Goal: Information Seeking & Learning: Ask a question

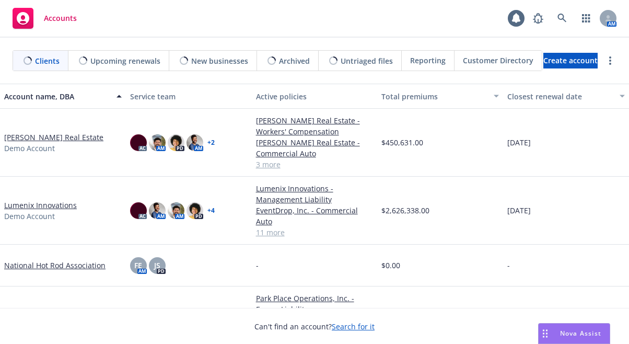
click at [558, 334] on div "Nova Assist" at bounding box center [580, 332] width 58 height 9
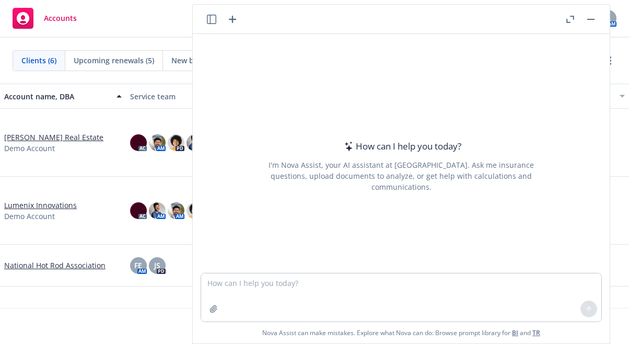
click at [538, 323] on button "Nova Assist" at bounding box center [574, 333] width 72 height 21
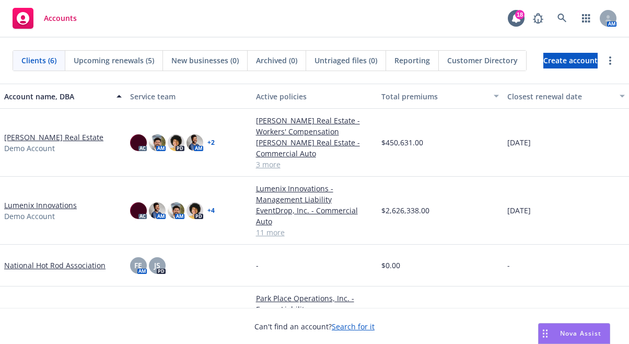
click at [558, 334] on div "Nova Assist" at bounding box center [580, 332] width 58 height 9
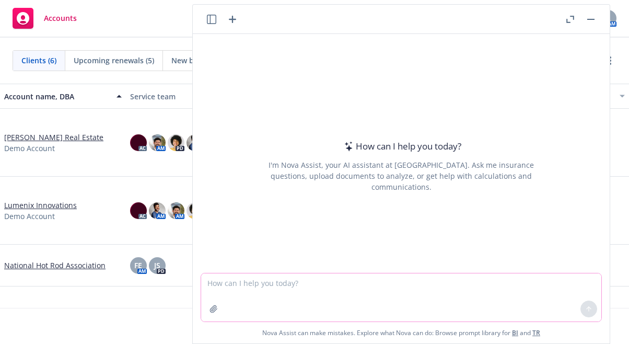
click at [510, 305] on textarea at bounding box center [401, 297] width 400 height 48
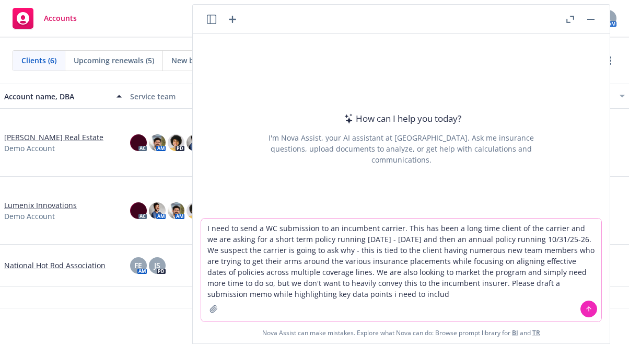
type textarea "I need to send a WC submission to an incumbent carrier. This has been a long ti…"
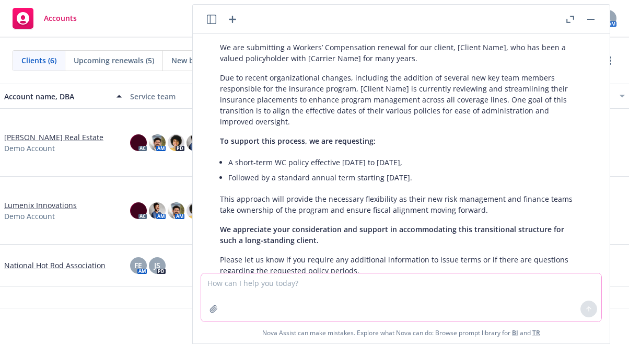
scroll to position [317, 0]
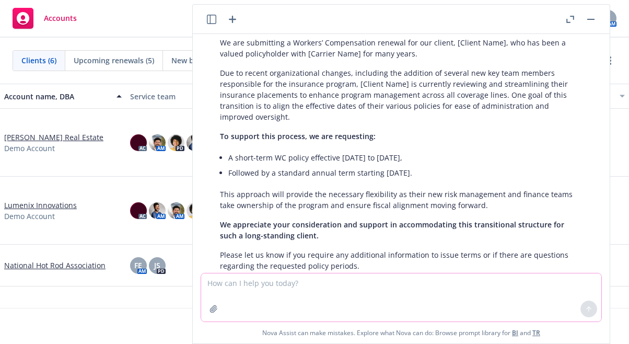
click at [410, 285] on textarea at bounding box center [401, 297] width 400 height 48
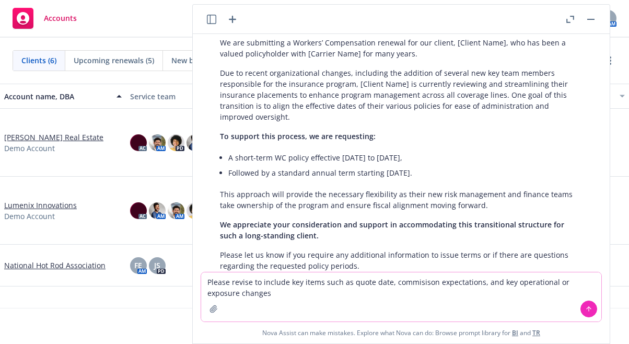
type textarea "Please revise to include key items such as quote date, commisison expectations,…"
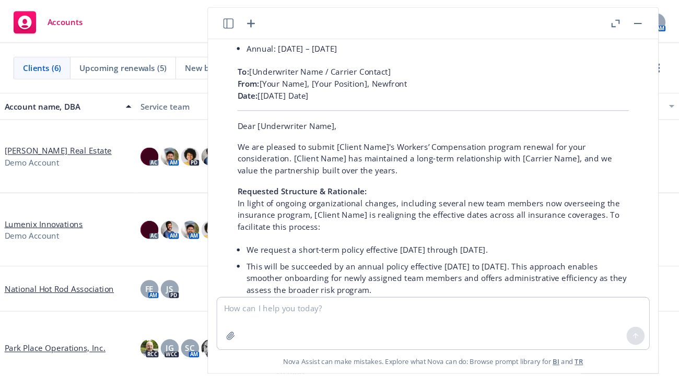
scroll to position [989, 0]
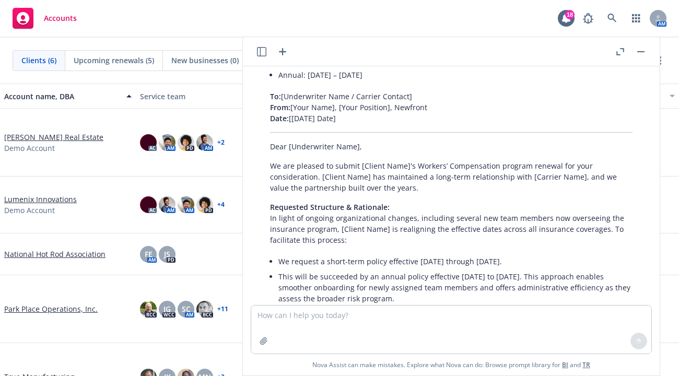
click at [623, 55] on button "button" at bounding box center [619, 51] width 13 height 13
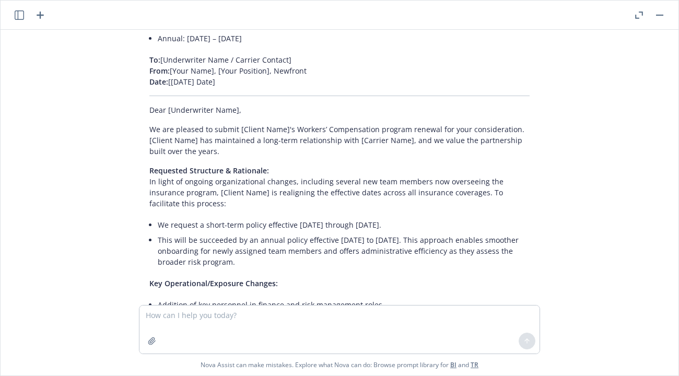
click at [628, 20] on button "button" at bounding box center [638, 15] width 13 height 13
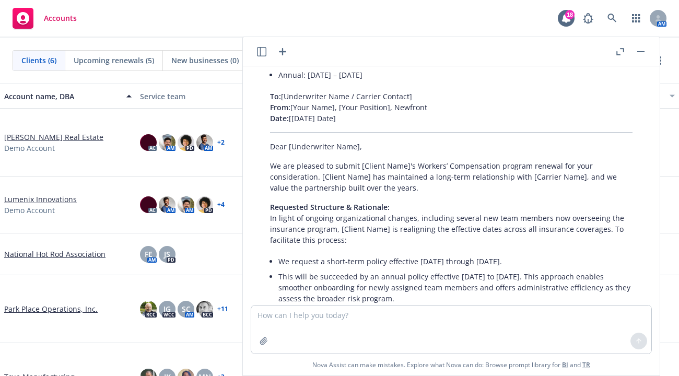
click at [628, 50] on button "button" at bounding box center [640, 51] width 13 height 13
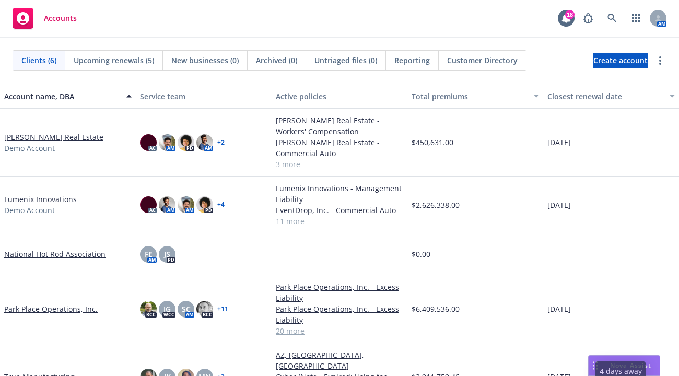
click at [628, 343] on div "Nova Assist" at bounding box center [623, 366] width 71 height 20
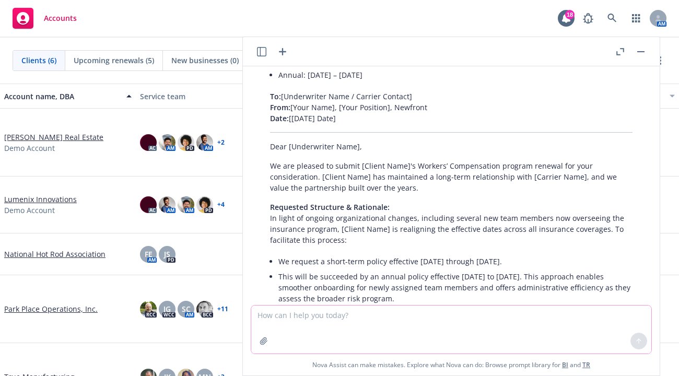
click at [514, 317] on textarea at bounding box center [451, 329] width 400 height 48
click at [286, 52] on icon "button" at bounding box center [282, 51] width 7 height 7
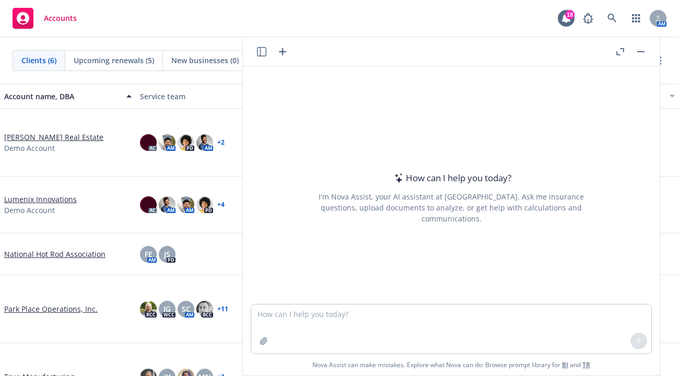
click at [305, 316] on textarea at bounding box center [451, 328] width 400 height 49
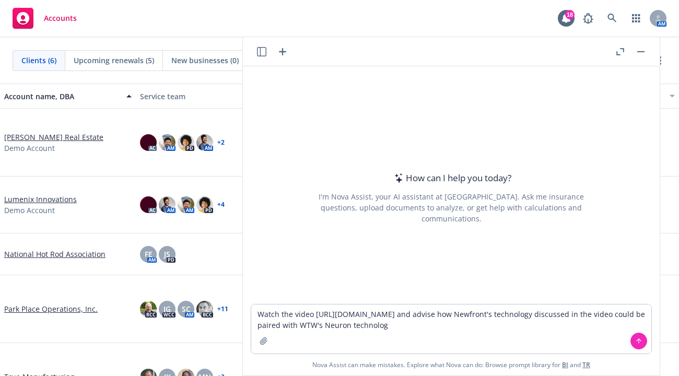
type textarea "Watch the video https://vimeo.com/1097590684?p=0s and advise how Newfront's tec…"
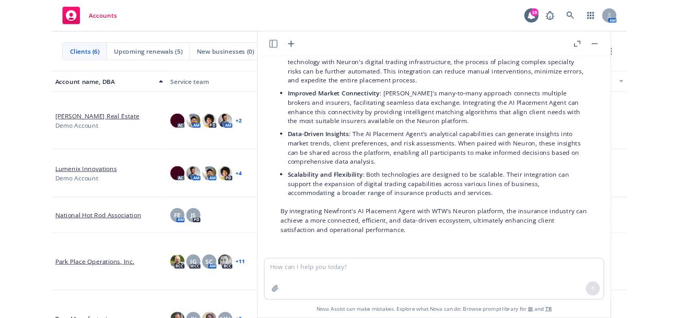
scroll to position [251, 0]
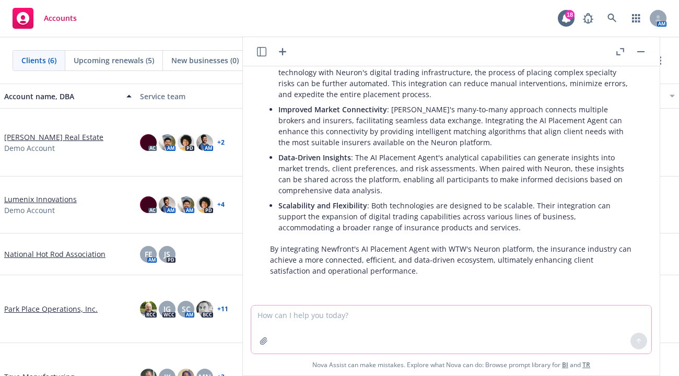
click at [442, 331] on textarea at bounding box center [451, 329] width 400 height 48
click at [282, 59] on header at bounding box center [451, 51] width 417 height 29
click at [284, 49] on icon "button" at bounding box center [282, 51] width 13 height 13
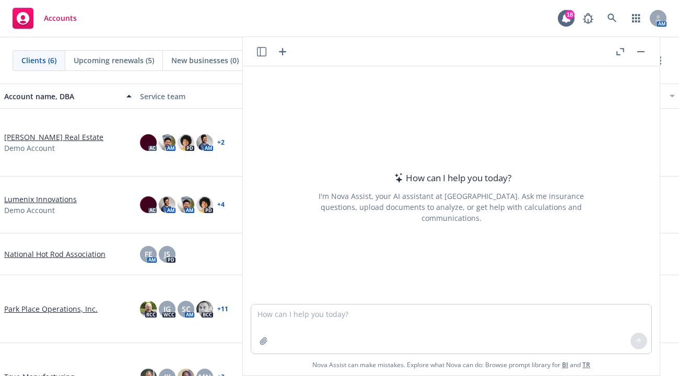
click at [299, 317] on textarea at bounding box center [451, 328] width 400 height 49
type textarea "Are there any free alternatives to the following AI course: https://programs.st…"
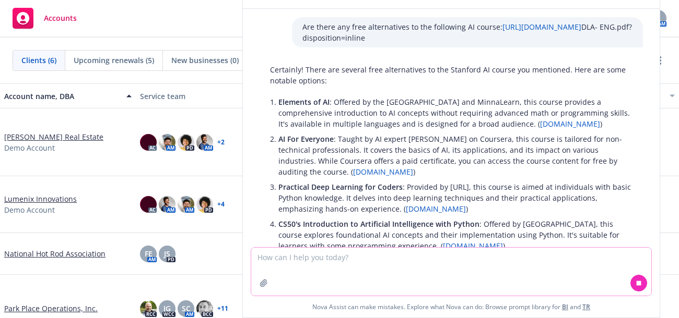
click at [351, 267] on textarea at bounding box center [451, 272] width 400 height 48
click at [374, 273] on textarea at bounding box center [451, 272] width 400 height 48
type textarea "Are there any that are free or less than $500"
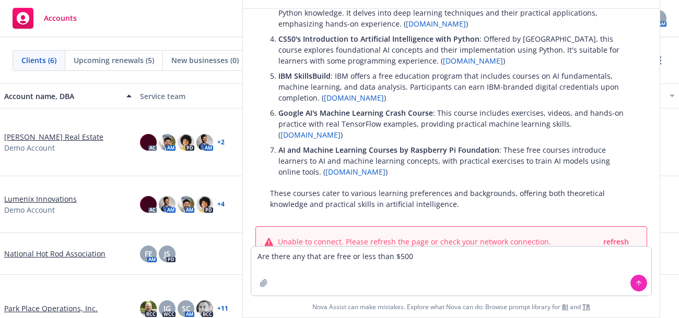
scroll to position [228, 0]
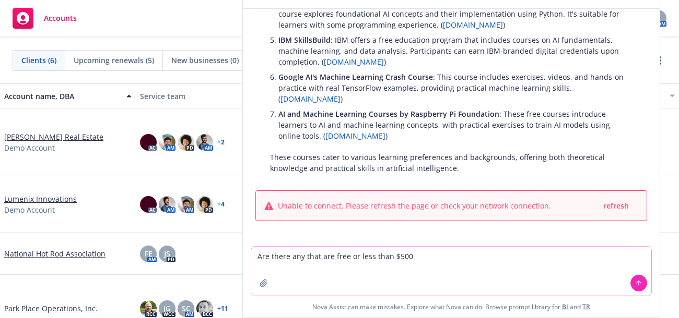
click at [476, 257] on textarea "Are there any that are free or less than $500" at bounding box center [451, 271] width 400 height 49
click at [606, 201] on span "refresh" at bounding box center [616, 206] width 26 height 10
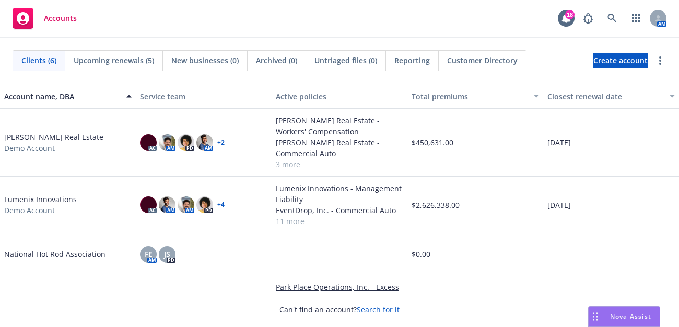
click at [600, 306] on div "Drag to move" at bounding box center [594, 316] width 13 height 20
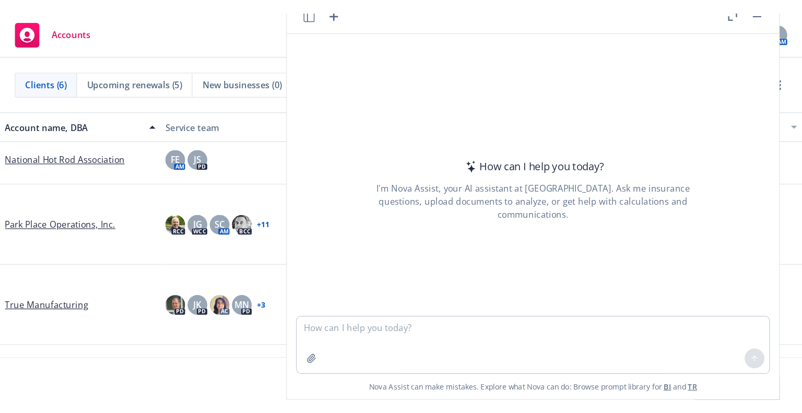
scroll to position [52, 0]
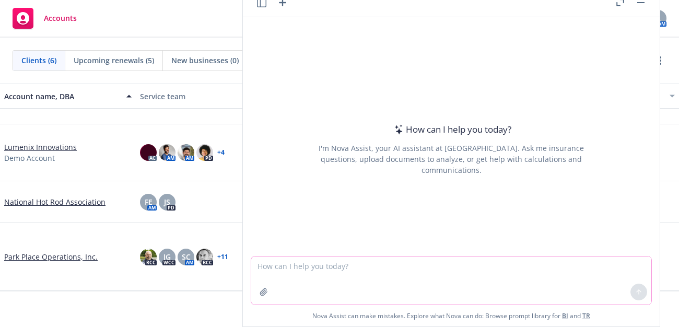
click at [277, 259] on textarea at bounding box center [451, 280] width 400 height 48
click at [261, 1] on icon "button" at bounding box center [261, 2] width 9 height 9
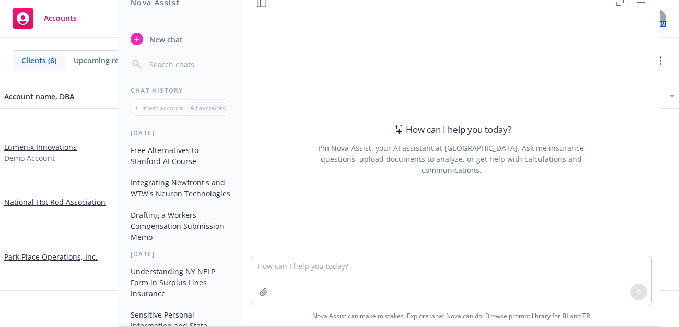
click at [178, 156] on button "Free Alternatives to Stanford AI Course" at bounding box center [180, 155] width 108 height 28
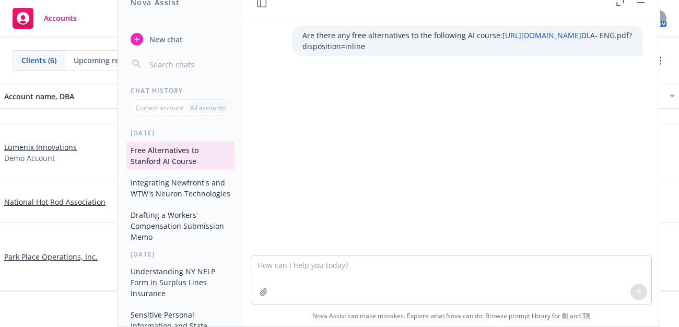
click at [344, 265] on textarea at bounding box center [451, 279] width 400 height 49
click at [397, 257] on textarea at bounding box center [451, 279] width 400 height 49
click at [183, 150] on button "Free Alternatives to Stanford AI Course" at bounding box center [180, 155] width 108 height 28
click at [408, 283] on textarea at bounding box center [451, 279] width 400 height 49
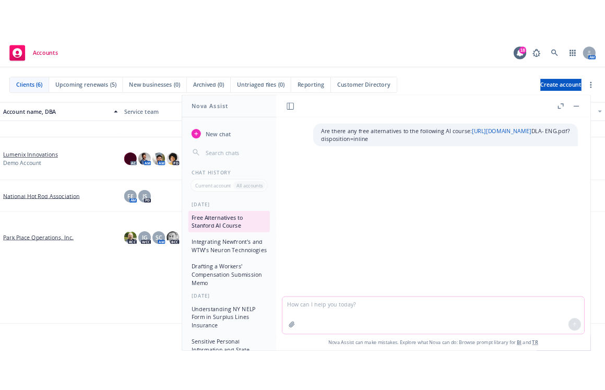
scroll to position [0, 0]
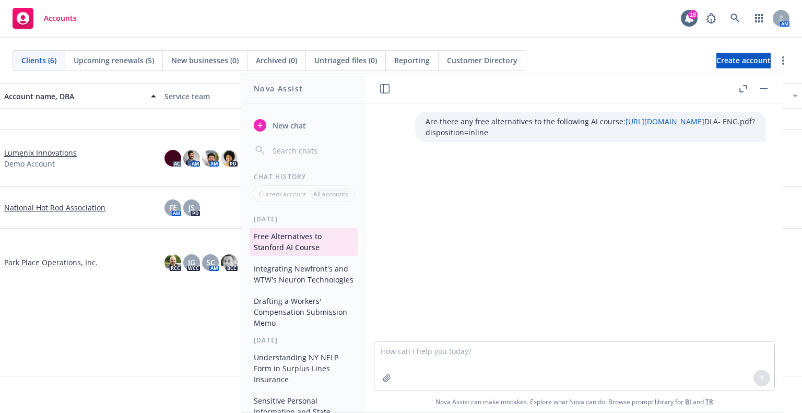
click at [426, 123] on p "Are there any free alternatives to the following AI course: https://programs.st…" at bounding box center [591, 127] width 330 height 22
click at [440, 326] on textarea at bounding box center [574, 365] width 400 height 49
type textarea "Please respond to the prior question posed"
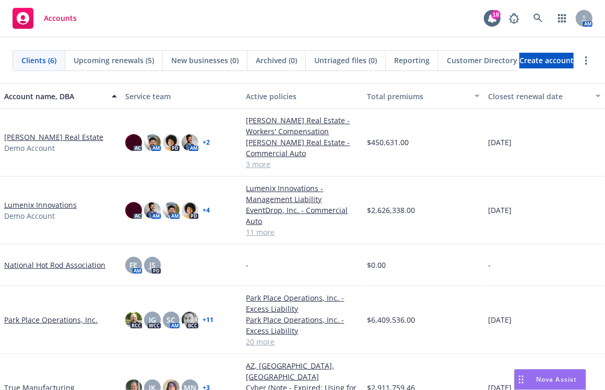
click at [542, 326] on span "Nova Assist" at bounding box center [556, 379] width 41 height 9
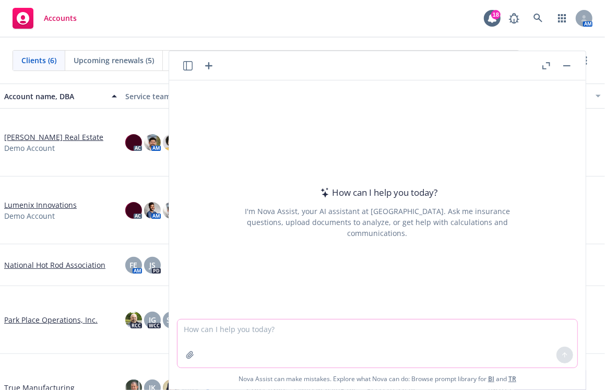
click at [485, 326] on textarea at bounding box center [378, 344] width 400 height 48
type textarea "o"
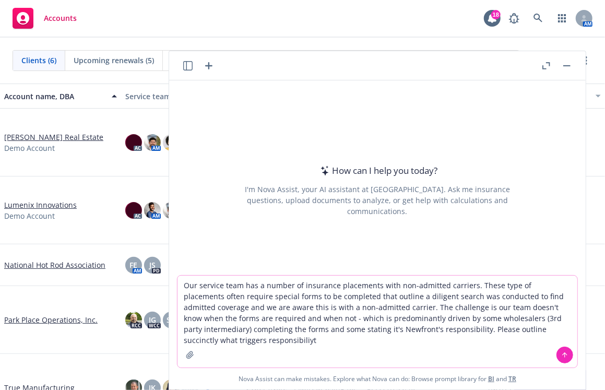
type textarea "Our service team has a number of insurance placements with non-admitted carrier…"
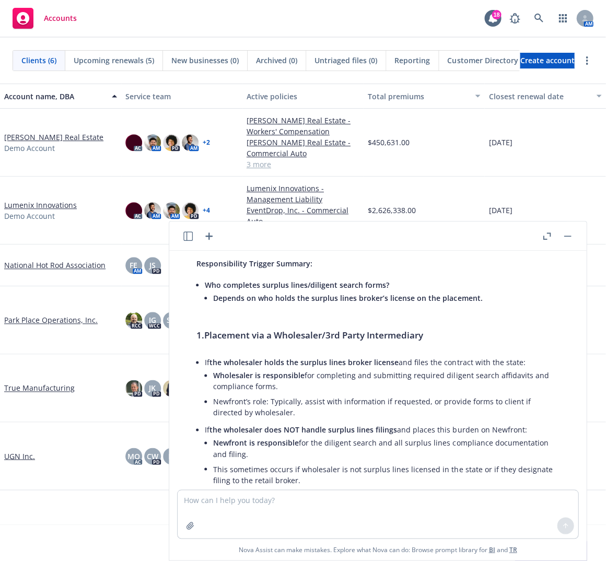
scroll to position [38, 0]
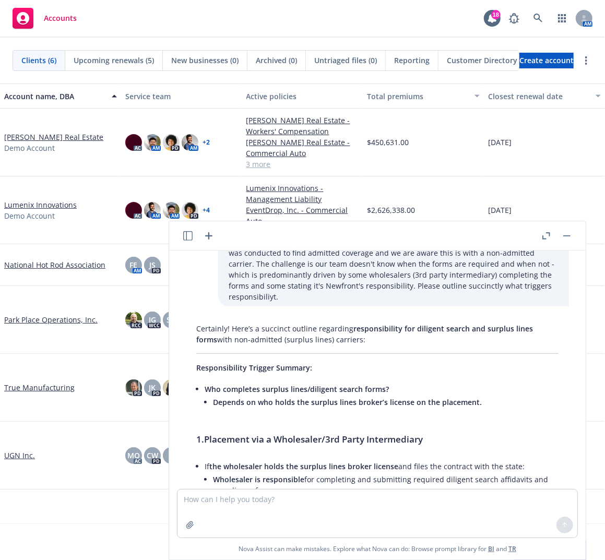
drag, startPoint x: 493, startPoint y: 375, endPoint x: 194, endPoint y: 359, distance: 299.6
copy div "Responsibility Trigger Summary: Who completes surplus lines/diligent search for…"
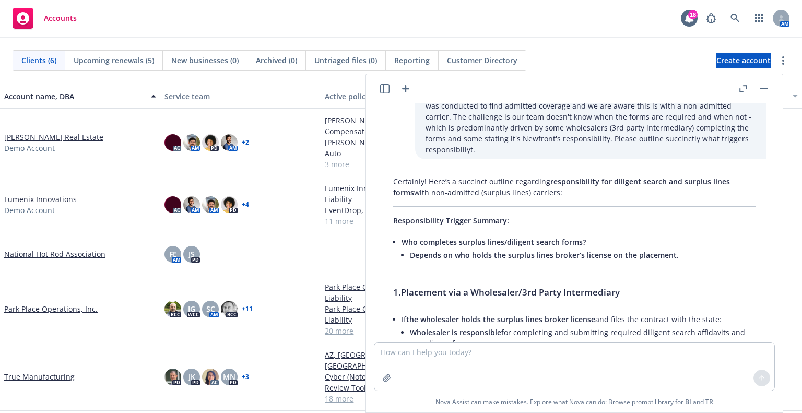
click at [485, 250] on span "Depends on who holds the surplus lines broker’s license on the placement." at bounding box center [544, 255] width 269 height 10
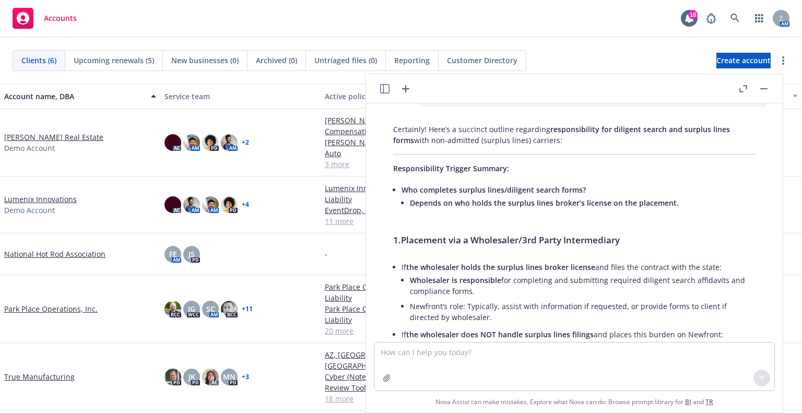
click at [456, 275] on span "Wholesaler is responsible" at bounding box center [455, 280] width 91 height 10
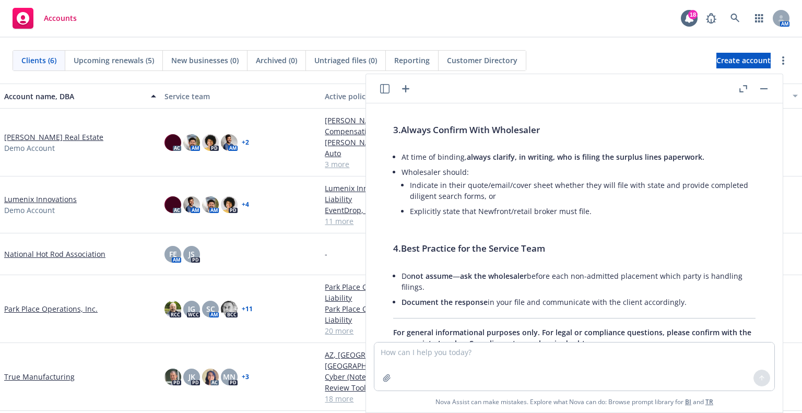
scroll to position [508, 0]
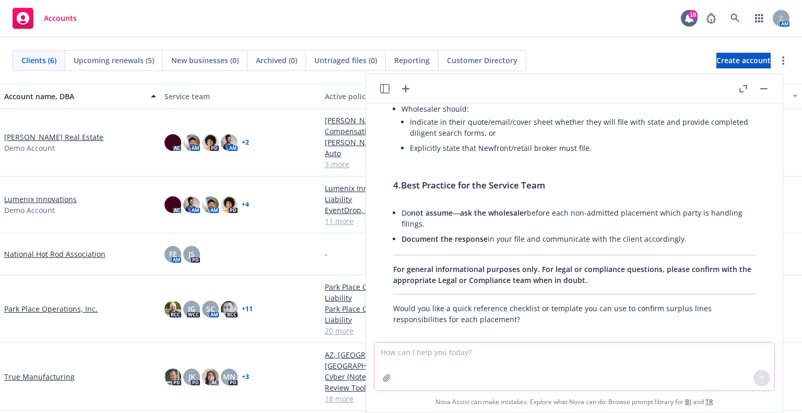
click at [433, 326] on textarea at bounding box center [574, 367] width 400 height 48
type textarea "How would I know that a wholesaler holds the SL broker license and files the co…"
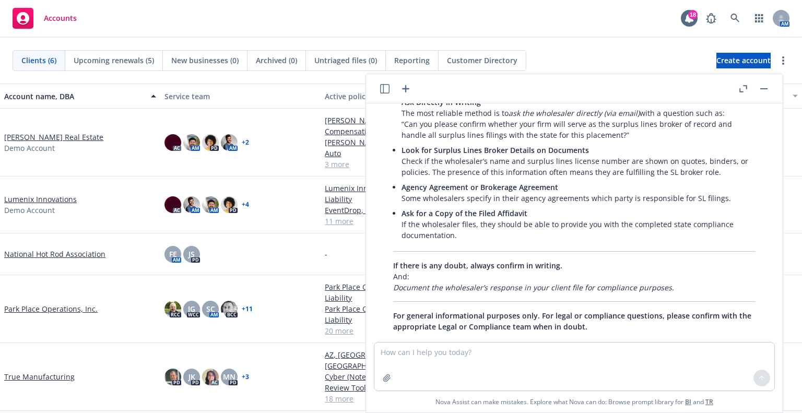
scroll to position [1012, 0]
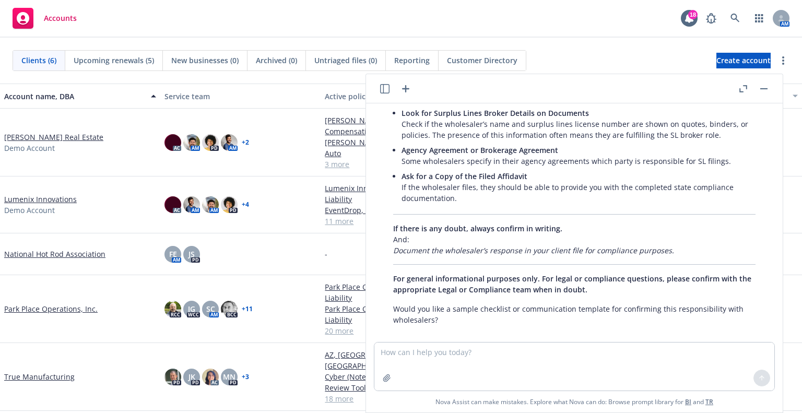
click at [518, 152] on p "Agency Agreement or Brokerage Agreement Some wholesalers specify in their agenc…" at bounding box center [579, 156] width 354 height 22
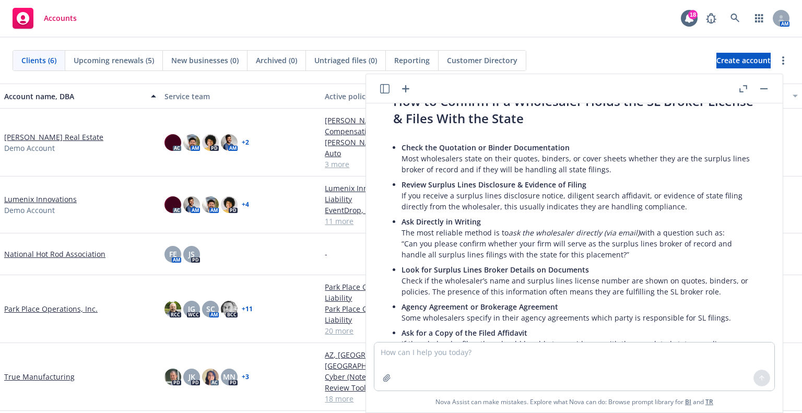
scroll to position [907, 0]
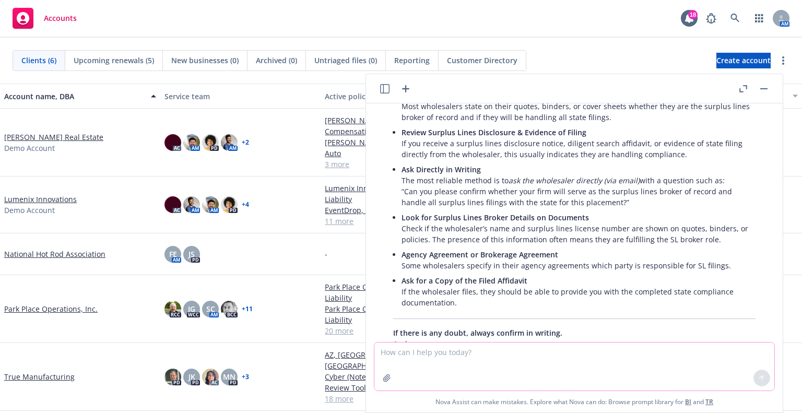
click at [481, 326] on textarea at bounding box center [574, 367] width 400 height 48
type textarea "W"
click at [532, 326] on textarea at bounding box center [574, 365] width 400 height 49
type textarea "What states require an individual surplus lines license to be utilized vs. agen…"
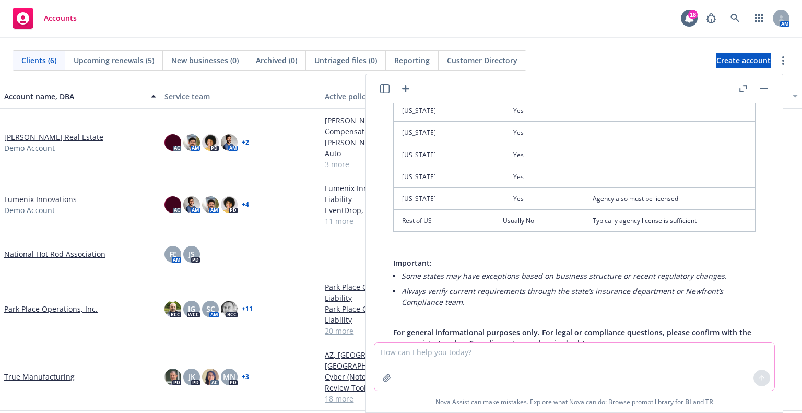
scroll to position [1680, 0]
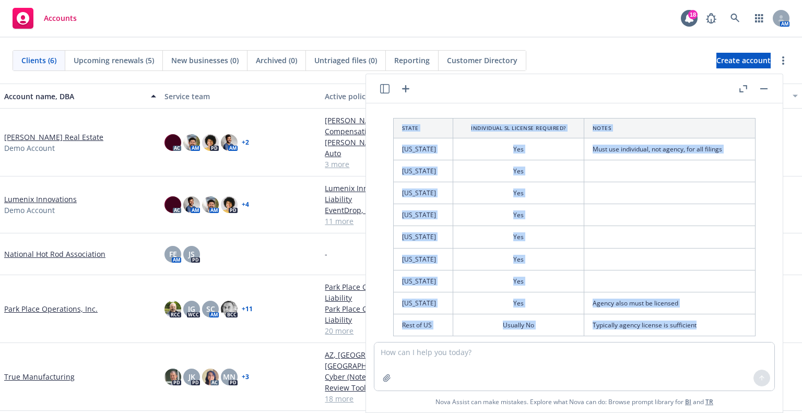
drag, startPoint x: 403, startPoint y: 126, endPoint x: 691, endPoint y: 332, distance: 354.1
click at [678, 326] on table "State Individual SL License Required? Notes California Yes Must use individual,…" at bounding box center [574, 227] width 362 height 219
copy table "State Individual SL License Required? Notes California Yes Must use individual,…"
click at [678, 91] on icon "button" at bounding box center [743, 88] width 8 height 7
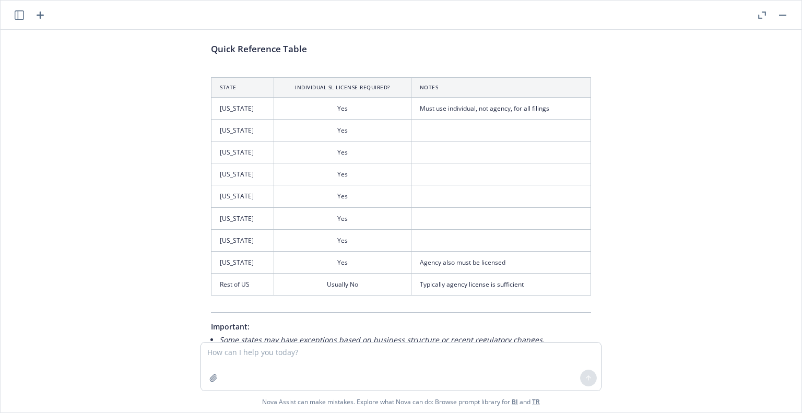
click at [664, 174] on div "Our service team has a number of insurance placements with non-admitted carrier…" at bounding box center [401, 186] width 801 height 312
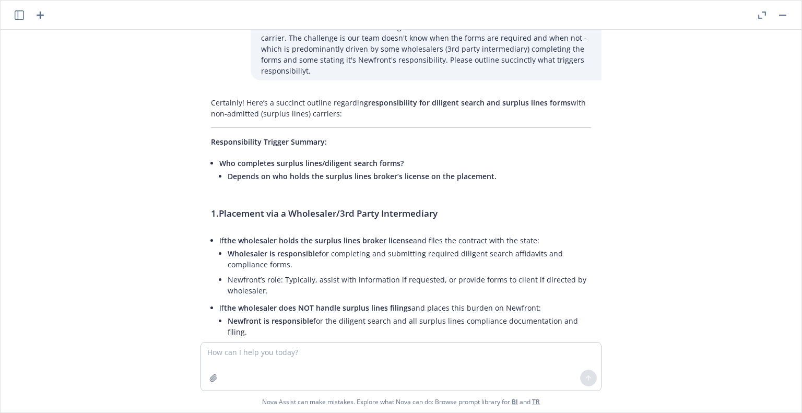
scroll to position [0, 0]
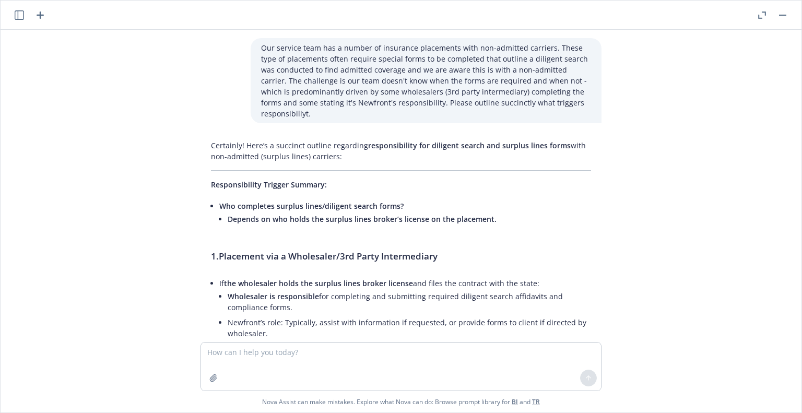
click at [678, 10] on button "button" at bounding box center [762, 15] width 13 height 13
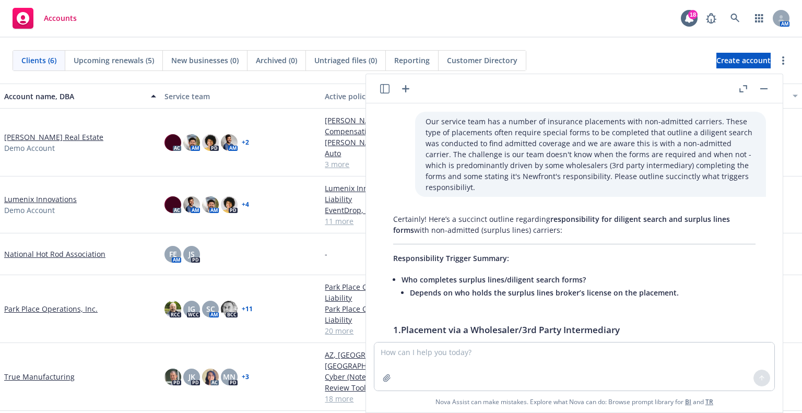
click at [402, 84] on icon "button" at bounding box center [405, 88] width 13 height 13
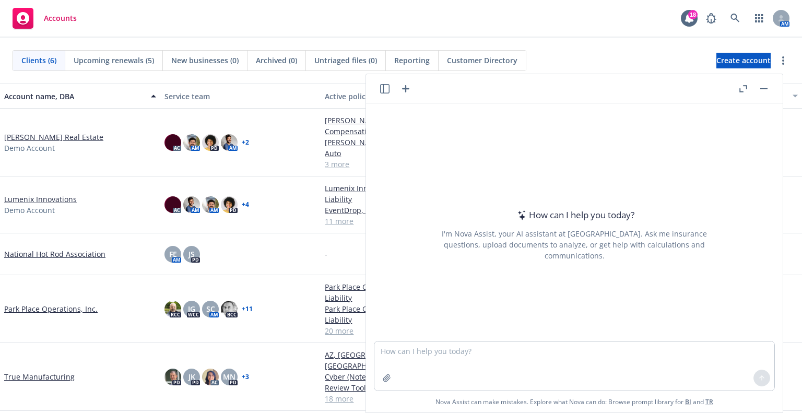
click at [461, 326] on textarea at bounding box center [574, 365] width 400 height 49
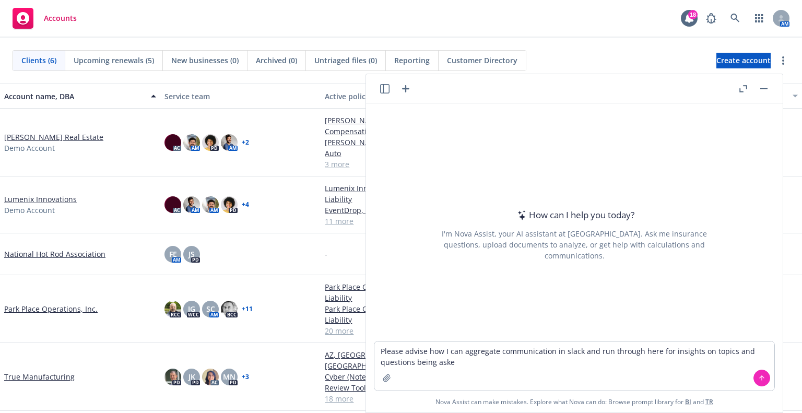
type textarea "Please advise how I can aggregate communication in slack and run through here f…"
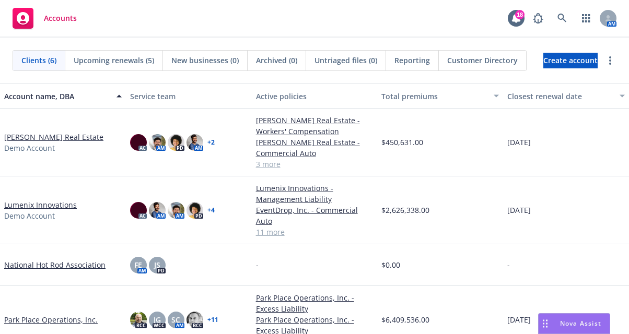
click at [573, 319] on span "Nova Assist" at bounding box center [580, 323] width 41 height 9
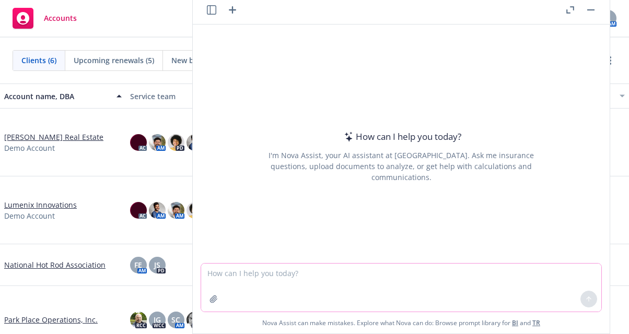
click at [482, 288] on textarea at bounding box center [401, 288] width 400 height 48
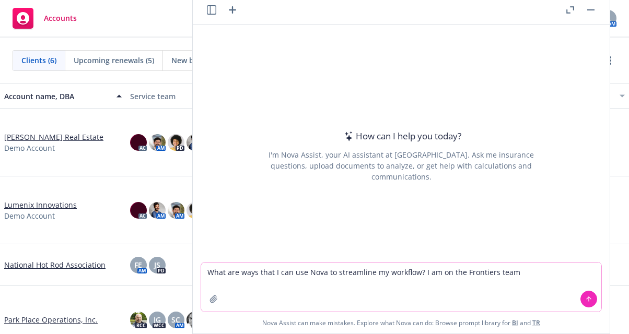
type textarea "What are ways that I can use Nova to streamline my workflow? I am on the Fronti…"
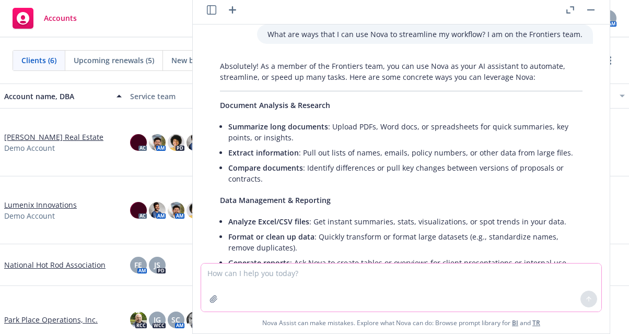
scroll to position [8, 0]
click at [392, 279] on textarea at bounding box center [401, 288] width 400 height 48
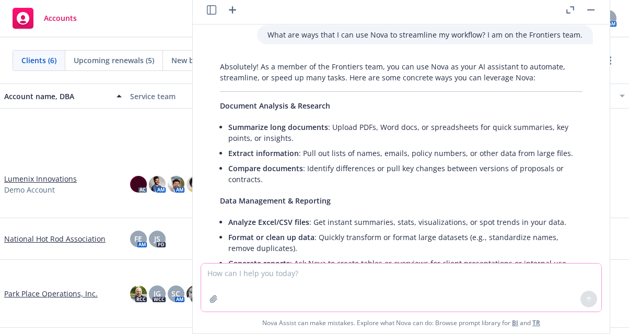
scroll to position [75, 0]
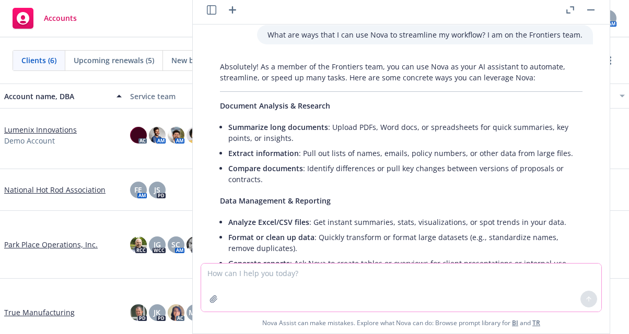
click at [359, 284] on textarea at bounding box center [401, 288] width 400 height 48
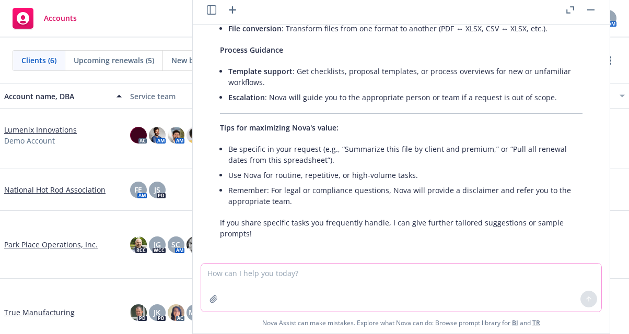
scroll to position [426, 0]
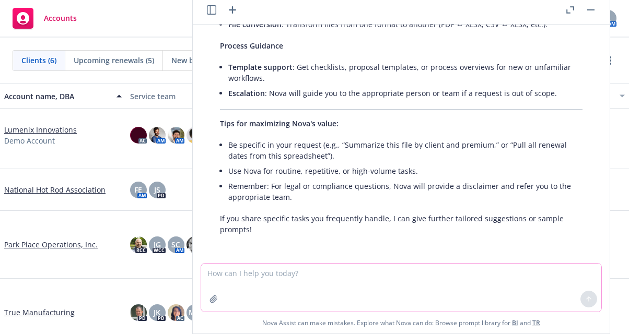
click at [478, 280] on textarea at bounding box center [401, 288] width 400 height 48
click at [361, 219] on p "If you share specific tasks you frequently handle, I can give further tailored …" at bounding box center [401, 224] width 362 height 22
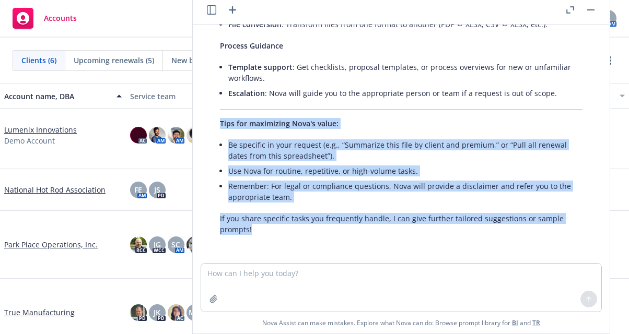
drag, startPoint x: 254, startPoint y: 232, endPoint x: 220, endPoint y: 117, distance: 119.6
click at [220, 119] on span "Tips for maximizing Nova's value:" at bounding box center [279, 124] width 119 height 10
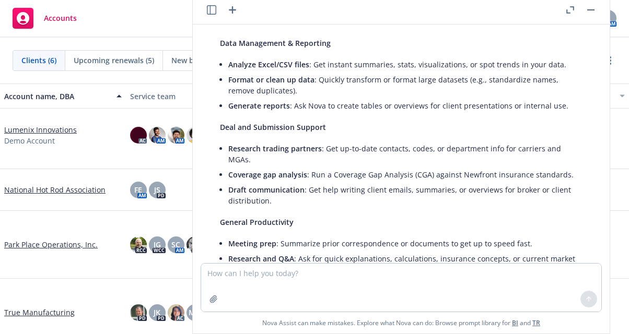
scroll to position [165, 0]
click at [591, 11] on button "button" at bounding box center [590, 10] width 13 height 13
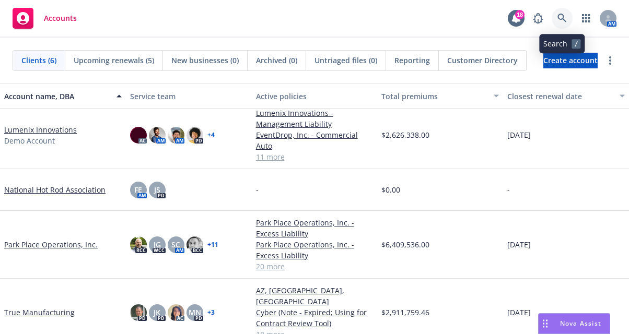
click at [557, 17] on icon at bounding box center [561, 18] width 9 height 9
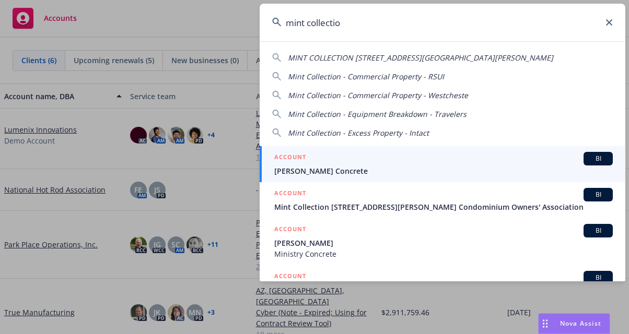
type input "mint collection"
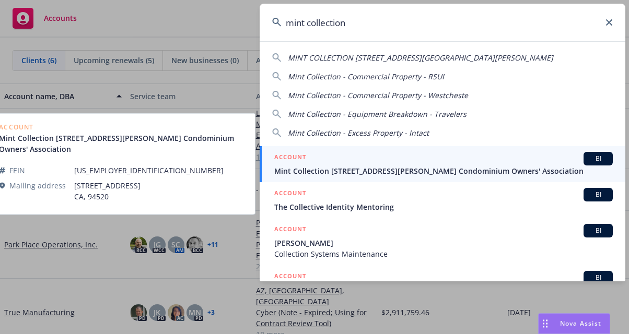
click at [381, 161] on div "ACCOUNT BI" at bounding box center [443, 159] width 338 height 14
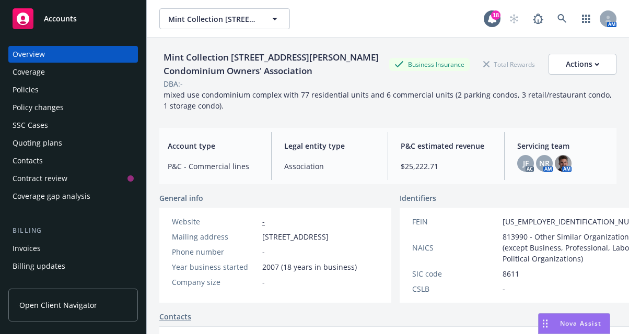
click at [405, 27] on div "Mint Collection 410-418 Jessie Street Condominium Owners' Association Mint Coll…" at bounding box center [321, 18] width 324 height 21
click at [55, 141] on div "Quoting plans" at bounding box center [38, 143] width 50 height 17
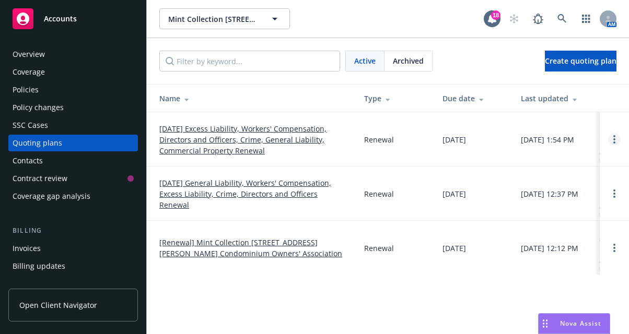
click at [610, 137] on link "Open options" at bounding box center [614, 139] width 13 height 13
click at [200, 152] on link "09/01/25 Excess Liability, Workers' Compensation, Directors and Officers, Crime…" at bounding box center [253, 139] width 188 height 33
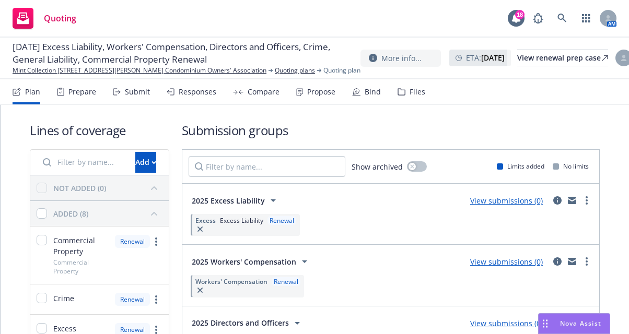
click at [302, 93] on div "Propose" at bounding box center [315, 91] width 39 height 25
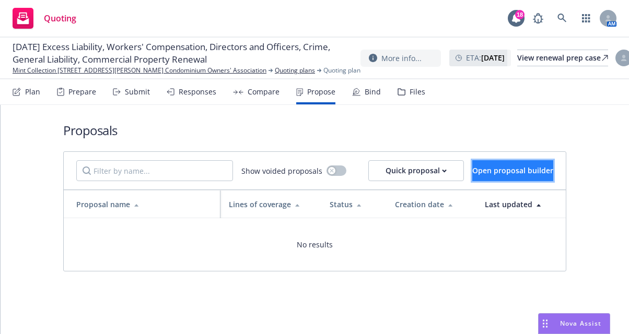
click at [505, 166] on span "Open proposal builder" at bounding box center [512, 171] width 81 height 10
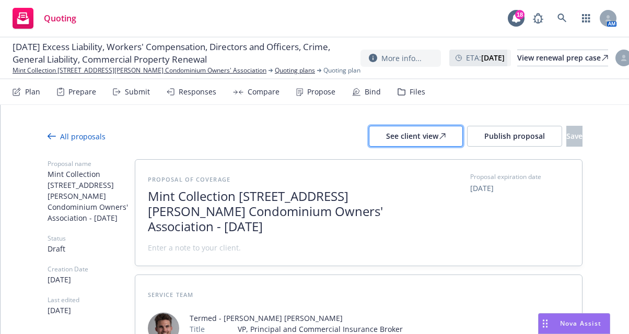
click at [386, 131] on div "See client view" at bounding box center [416, 136] width 60 height 20
click at [557, 325] on div "Nova Assist" at bounding box center [580, 323] width 58 height 9
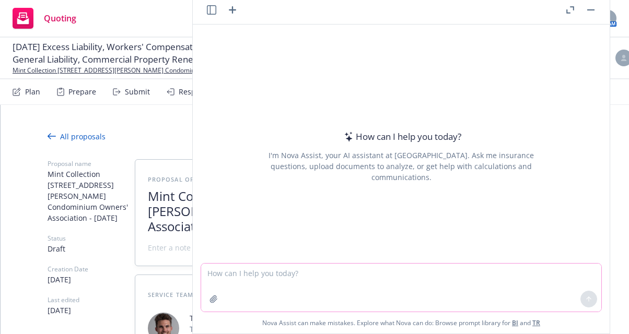
click at [453, 280] on textarea at bounding box center [401, 288] width 400 height 48
paste textarea "[URL][DOMAIN_NAME]"
drag, startPoint x: 589, startPoint y: 271, endPoint x: 467, endPoint y: 272, distance: 121.7
click at [467, 272] on textarea "https://app.newfront.com/proposal/7f80935e-7a87-4ffd-8d13-322ceae2d4c5 summariz…" at bounding box center [401, 287] width 400 height 49
click at [203, 271] on textarea "[URL][DOMAIN_NAME]" at bounding box center [401, 287] width 400 height 49
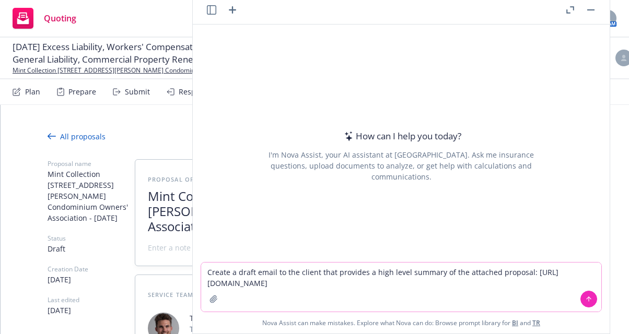
type textarea "Create a draft email to the client that provides a high level summary of the at…"
click at [586, 298] on icon at bounding box center [588, 298] width 4 height 2
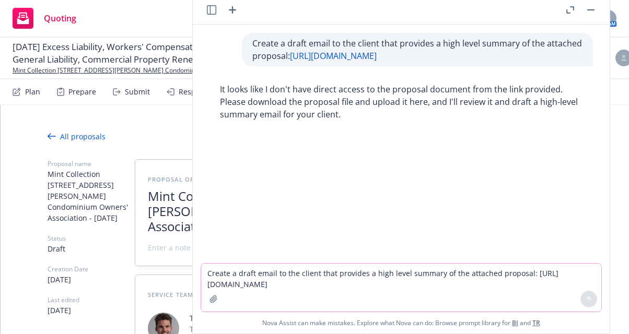
click at [149, 120] on div "All proposals See client view Publish proposal Save Proposal name Mint Collecti…" at bounding box center [315, 295] width 535 height 381
click at [593, 7] on button "button" at bounding box center [590, 10] width 13 height 13
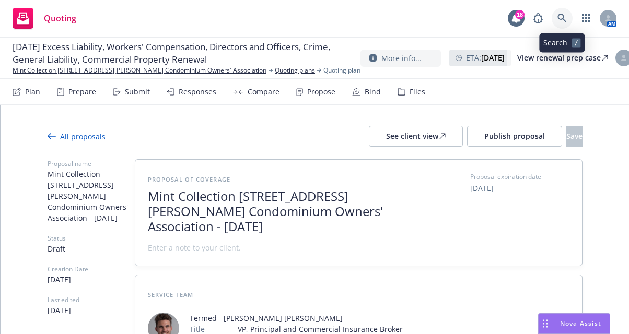
click at [559, 15] on icon at bounding box center [561, 18] width 9 height 9
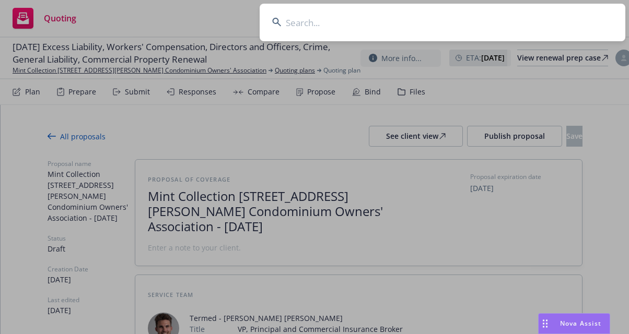
click at [559, 15] on input at bounding box center [441, 23] width 365 height 38
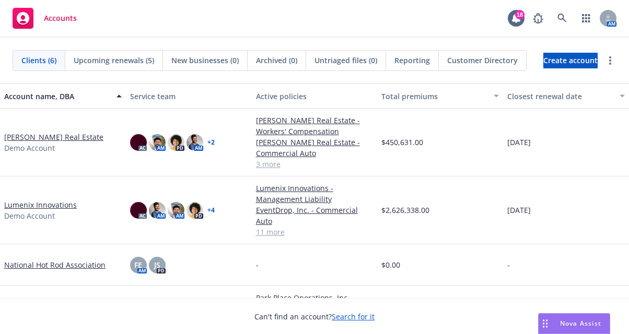
click at [558, 322] on div "Nova Assist" at bounding box center [580, 323] width 58 height 9
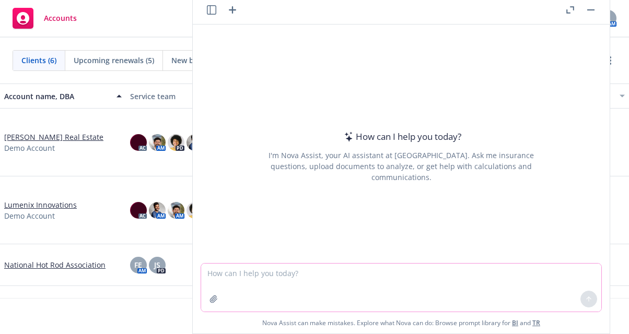
click at [334, 277] on textarea at bounding box center [401, 288] width 400 height 48
click at [370, 275] on textarea "Create a draft email I can send to the clien" at bounding box center [401, 287] width 400 height 49
paste textarea "[URL][DOMAIN_NAME]"
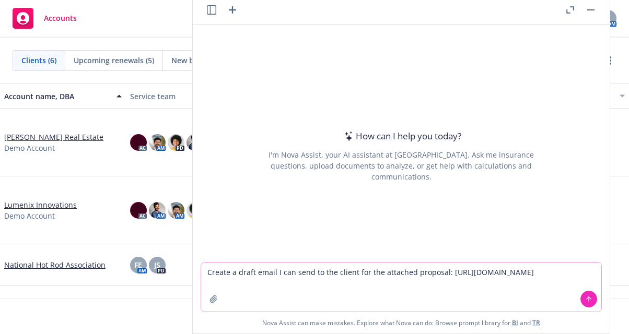
type textarea "Create a draft email I can send to the client for the attached proposal: [URL][…"
click at [586, 300] on icon at bounding box center [588, 299] width 7 height 7
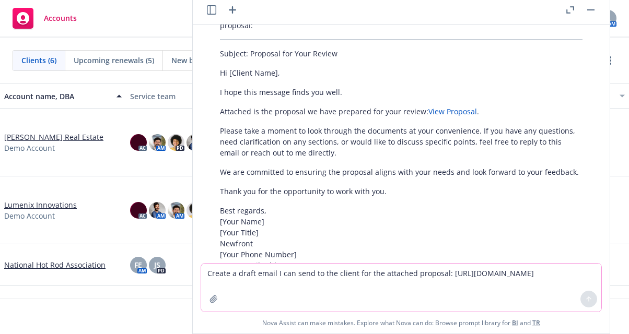
scroll to position [42, 0]
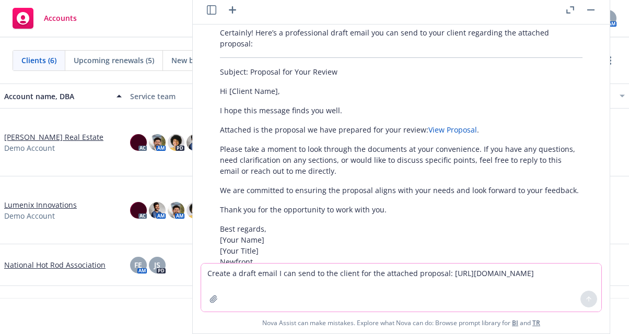
click at [595, 7] on button "button" at bounding box center [590, 10] width 13 height 13
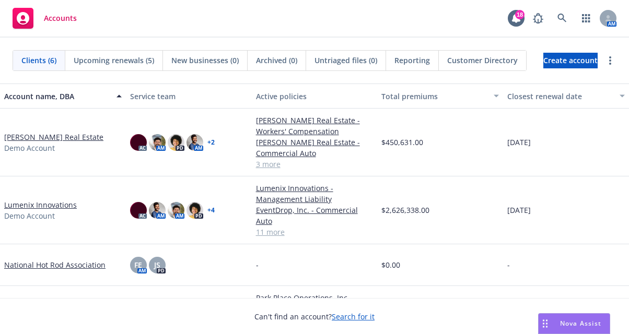
click at [566, 322] on span "Nova Assist" at bounding box center [580, 323] width 41 height 9
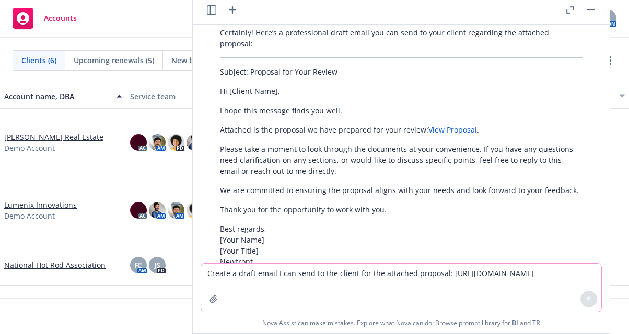
click at [474, 273] on textarea "Create a draft email I can send to the client for the attached proposal: [URL][…" at bounding box center [401, 288] width 400 height 48
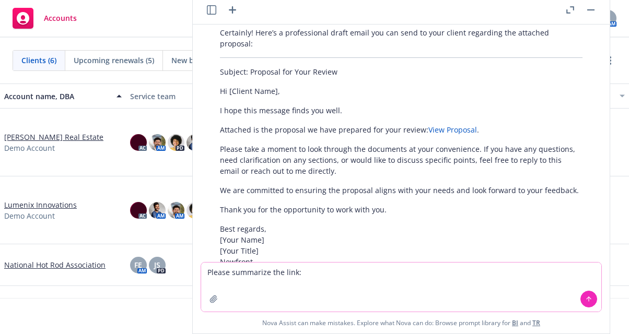
paste textarea "[URL][DOMAIN_NAME]"
type textarea "Please summarize the link: [URL][DOMAIN_NAME]"
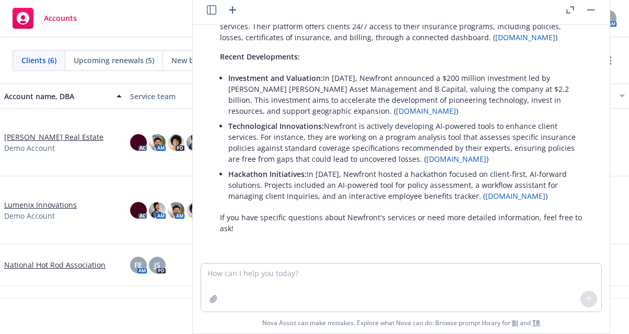
scroll to position [505, 0]
click at [303, 173] on p "Hackathon Initiatives: In [DATE], Newfront hosted a hackathon focused on client…" at bounding box center [405, 185] width 354 height 33
click at [316, 259] on div at bounding box center [401, 257] width 400 height 13
click at [317, 270] on textarea at bounding box center [401, 288] width 400 height 48
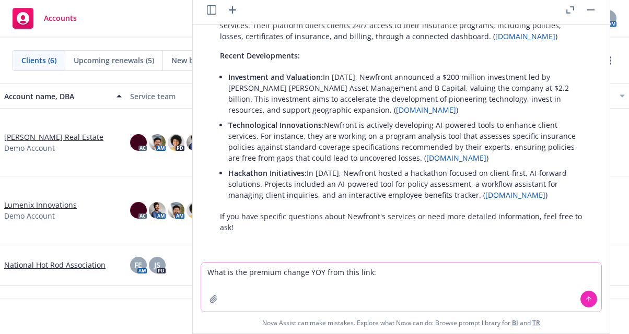
paste textarea "[URL][DOMAIN_NAME]"
type textarea "What is the premium change YOY from this link: [URL][DOMAIN_NAME]"
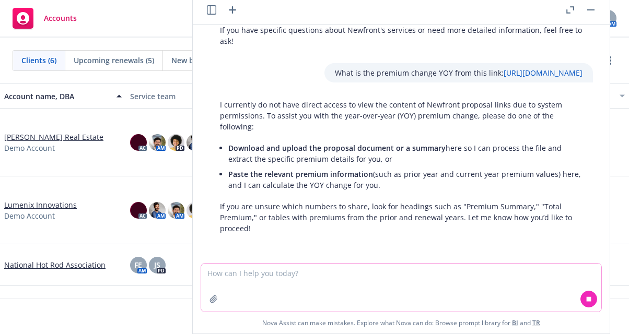
scroll to position [704, 0]
click at [286, 192] on li "Paste the relevant premium information (such as prior year and current year pre…" at bounding box center [405, 180] width 354 height 26
click at [233, 268] on textarea at bounding box center [401, 288] width 400 height 48
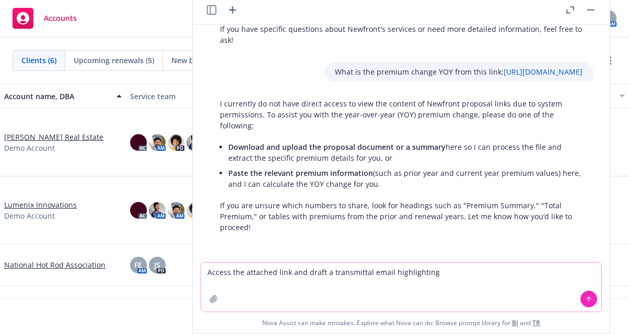
click at [455, 289] on textarea "Access the attached link and draft a transmittal email highlighting" at bounding box center [401, 287] width 400 height 49
click at [454, 281] on textarea "Access the attached link and draft a transmittal email highlighting" at bounding box center [401, 287] width 400 height 49
paste textarea "[URL][DOMAIN_NAME]"
type textarea "Access the attached link and draft a transmittal email highlighting key points …"
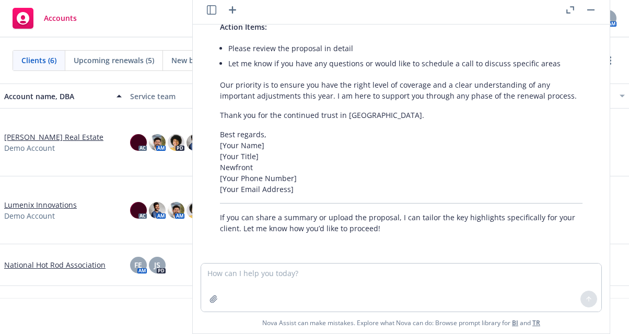
scroll to position [1256, 0]
click at [322, 264] on textarea at bounding box center [401, 288] width 400 height 48
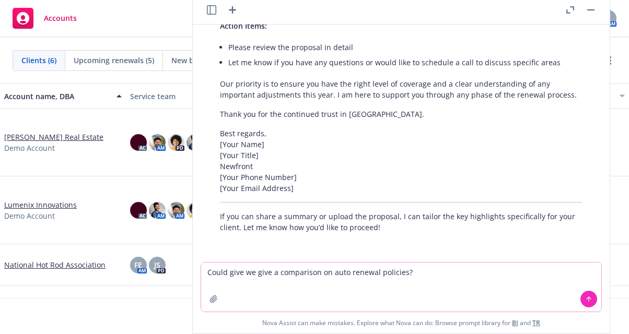
type textarea "Could give we give a comparison on auto renewal policies?"
